Goal: Information Seeking & Learning: Learn about a topic

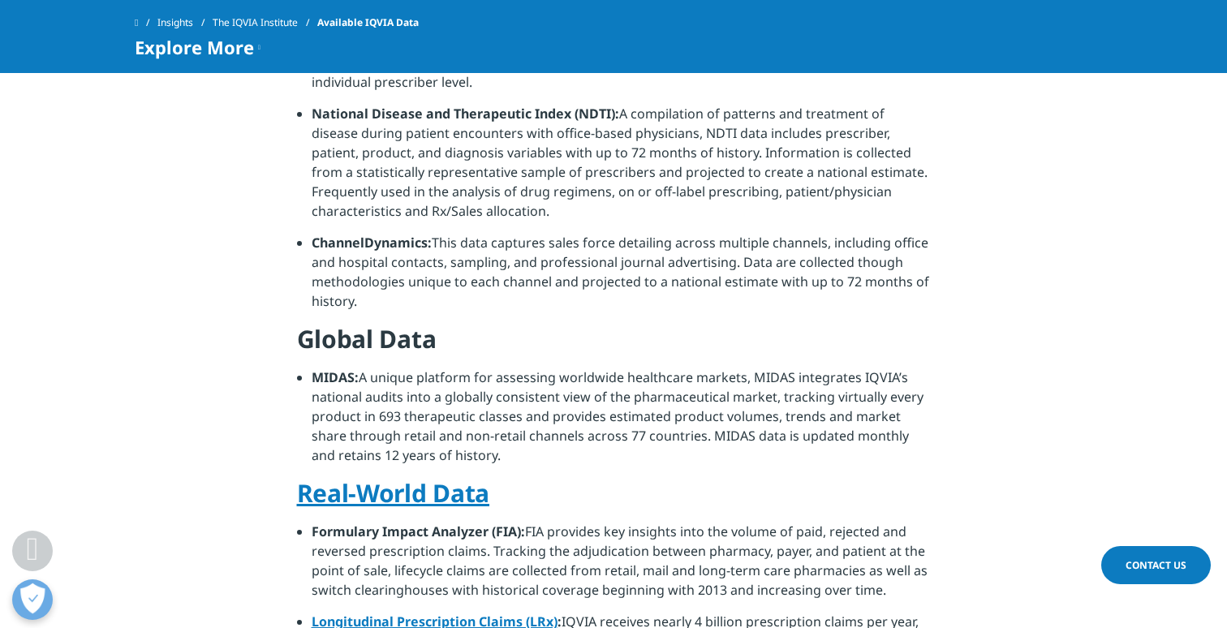
scroll to position [689, 0]
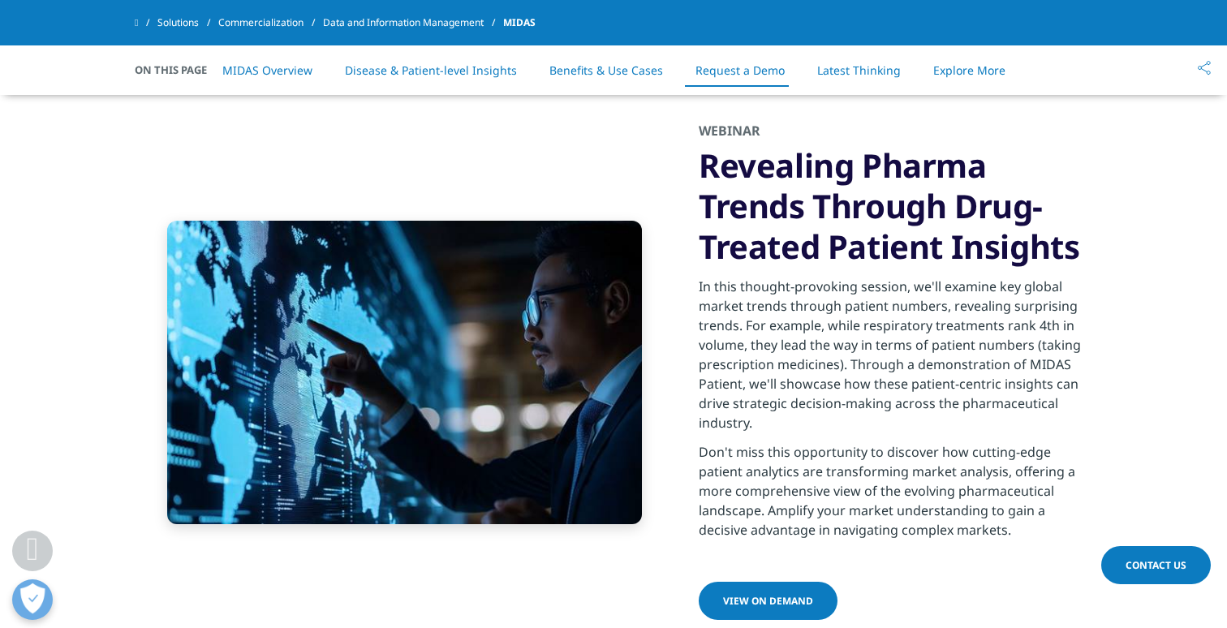
scroll to position [4292, 0]
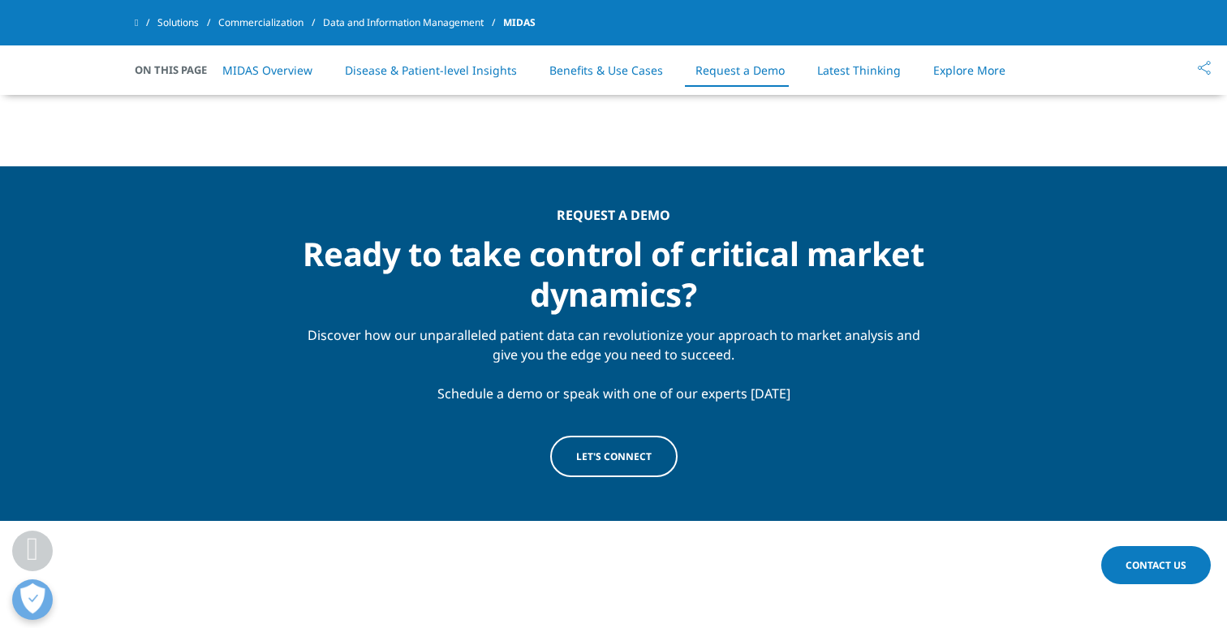
click at [643, 472] on link "Let's connect" at bounding box center [613, 456] width 127 height 41
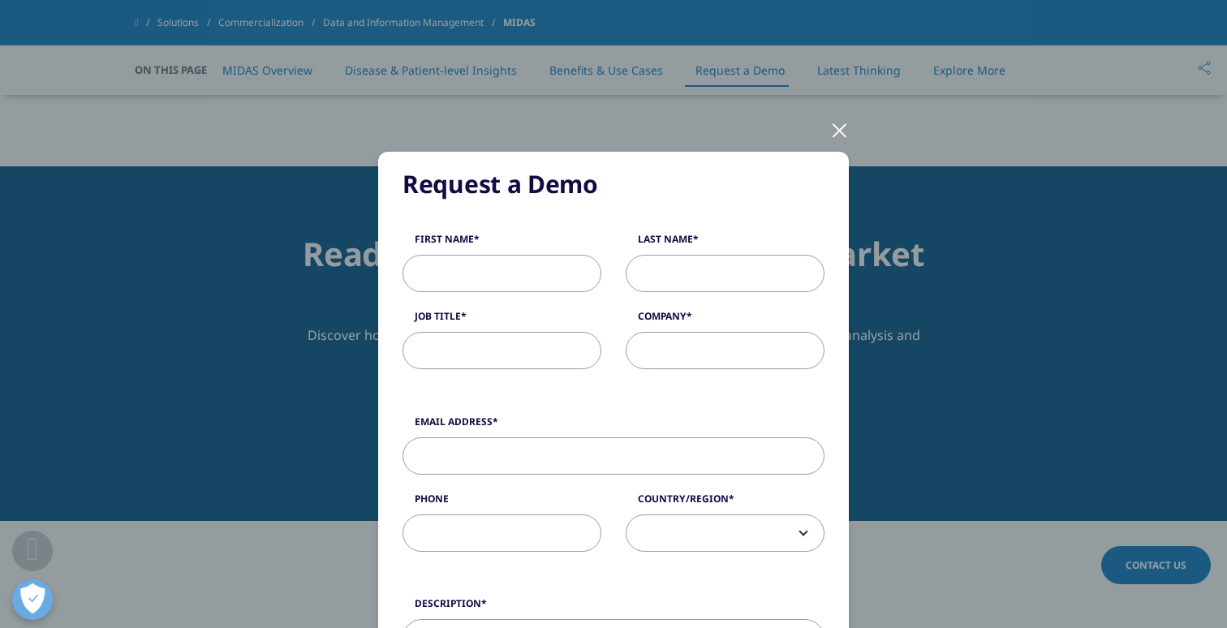
click at [844, 135] on div at bounding box center [839, 129] width 19 height 45
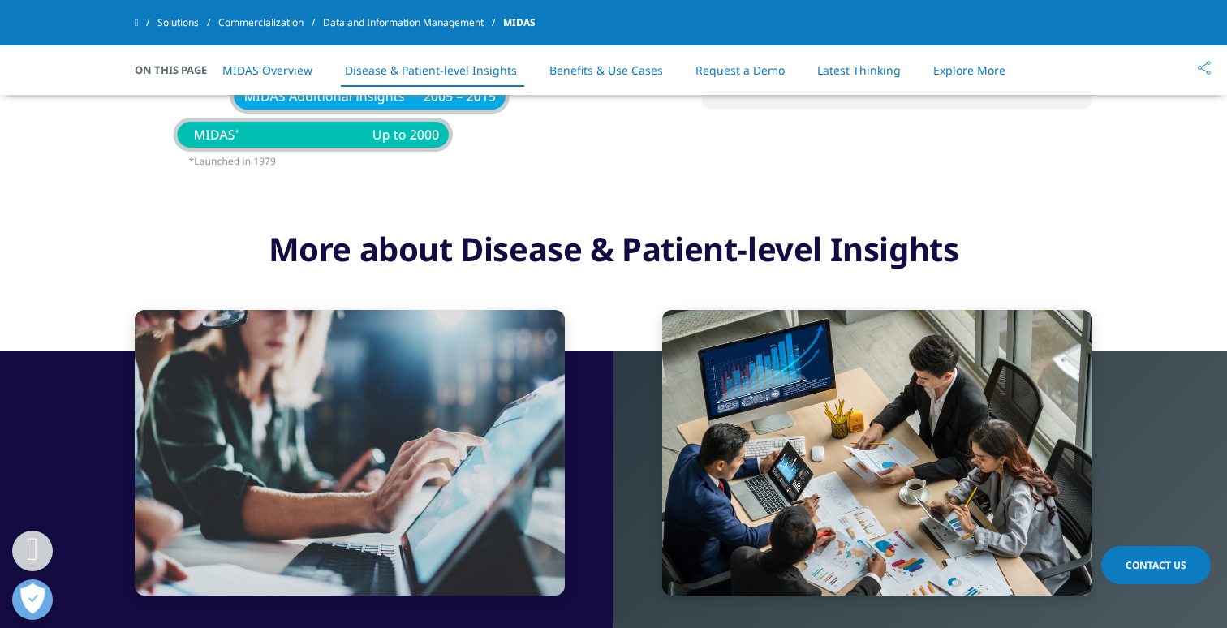
scroll to position [2528, 0]
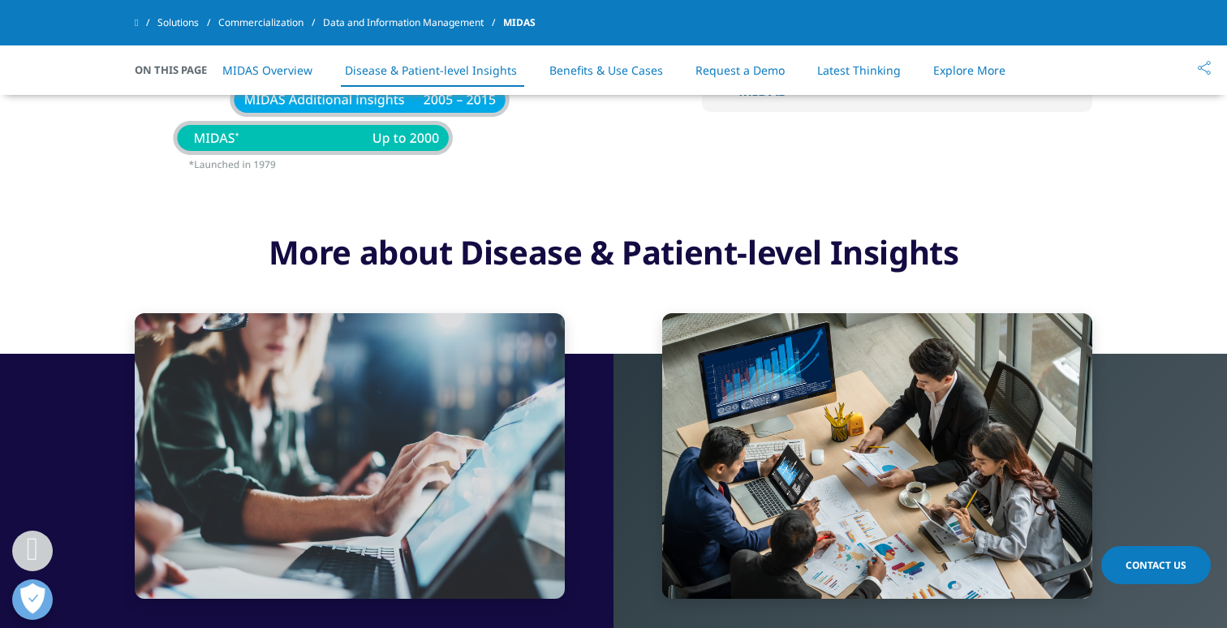
click at [967, 74] on link "Explore More" at bounding box center [969, 69] width 72 height 15
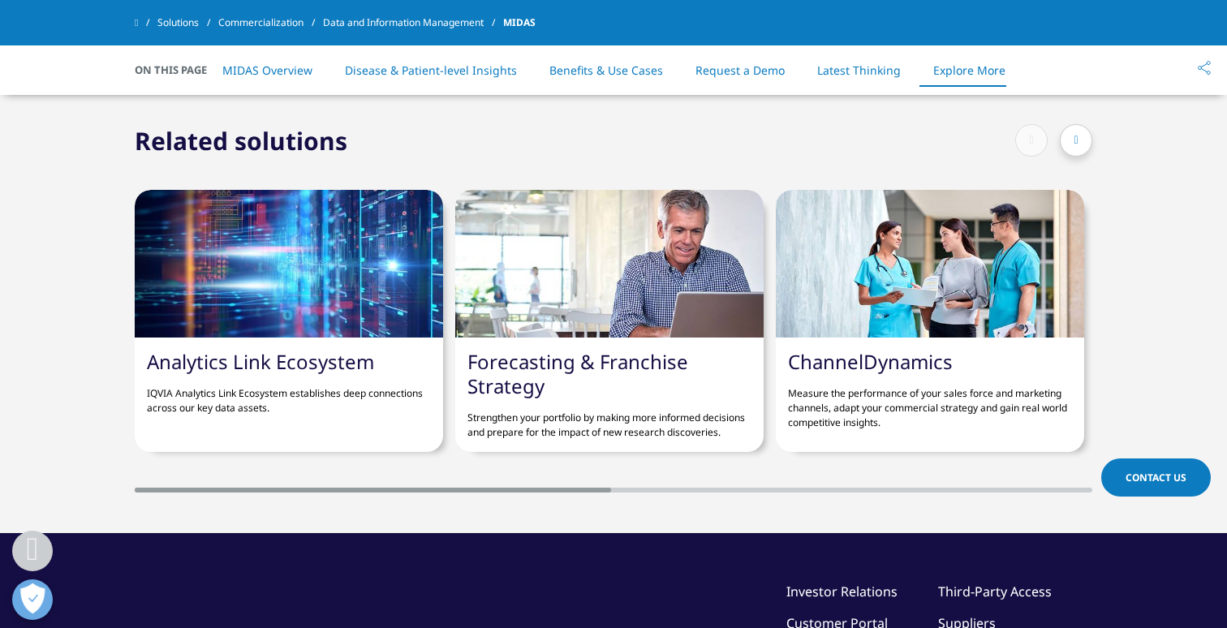
scroll to position [6465, 0]
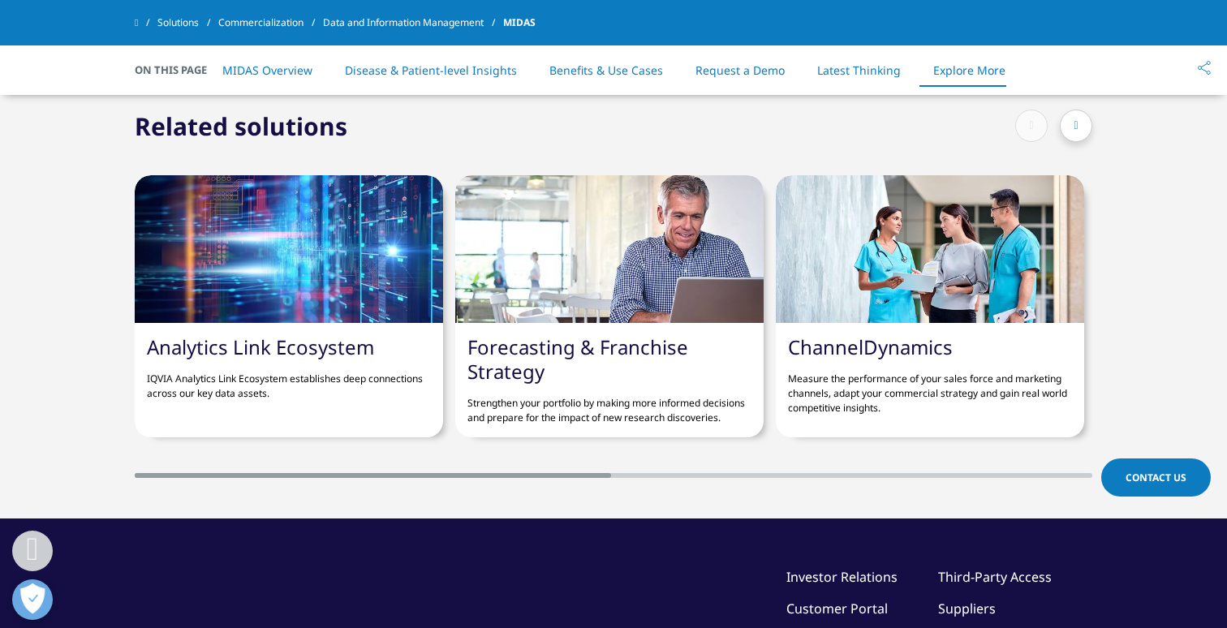
click at [287, 61] on li "MIDAS Overview" at bounding box center [267, 70] width 123 height 48
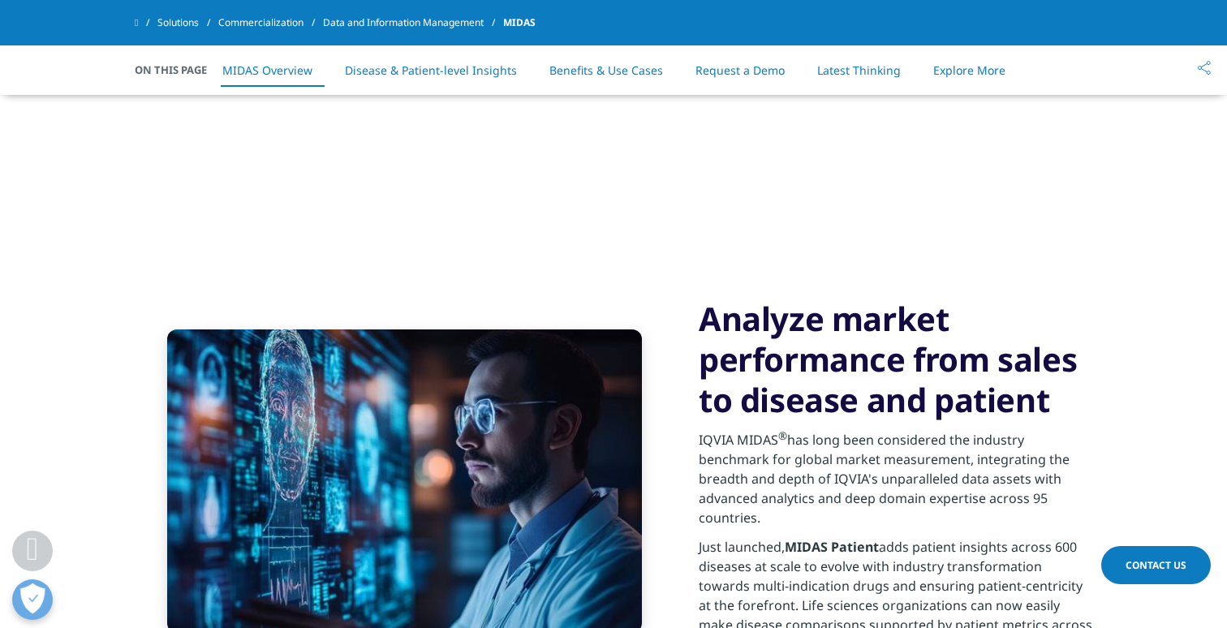
scroll to position [1035, 0]
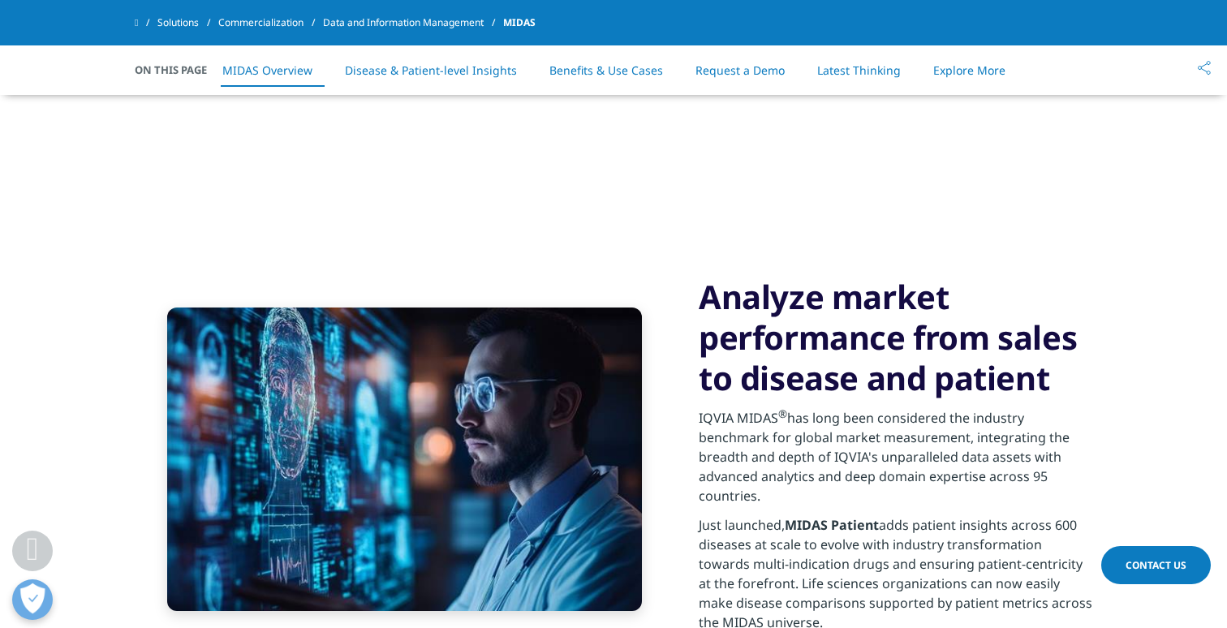
scroll to position [2528, 0]
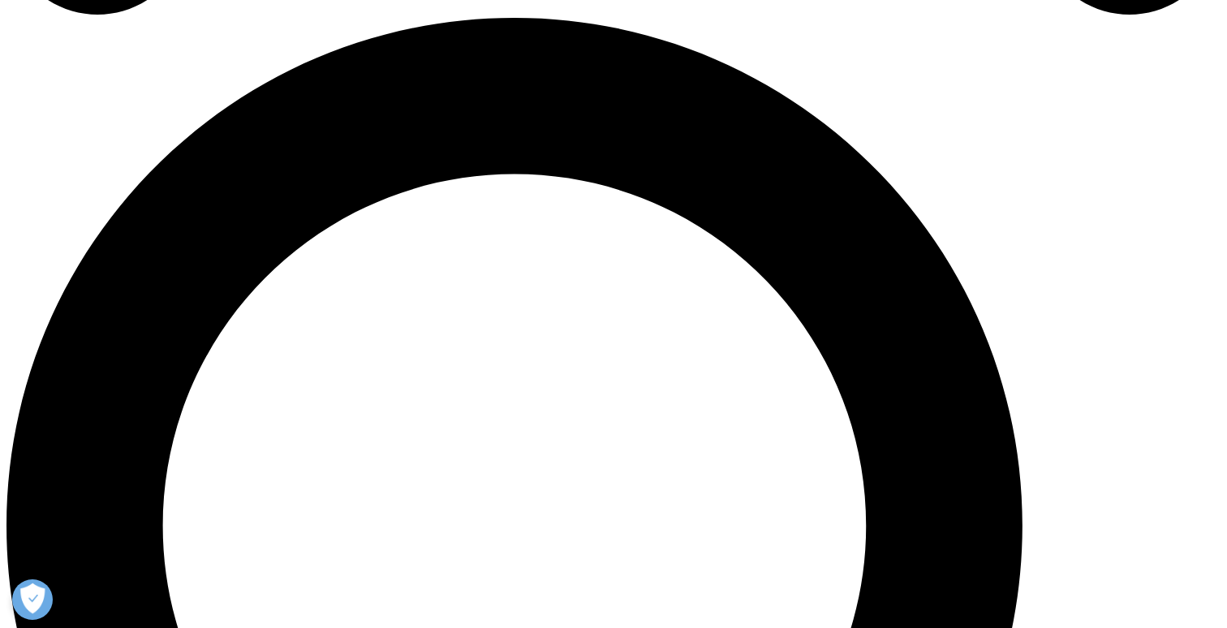
scroll to position [1229, 0]
